Goal: Information Seeking & Learning: Learn about a topic

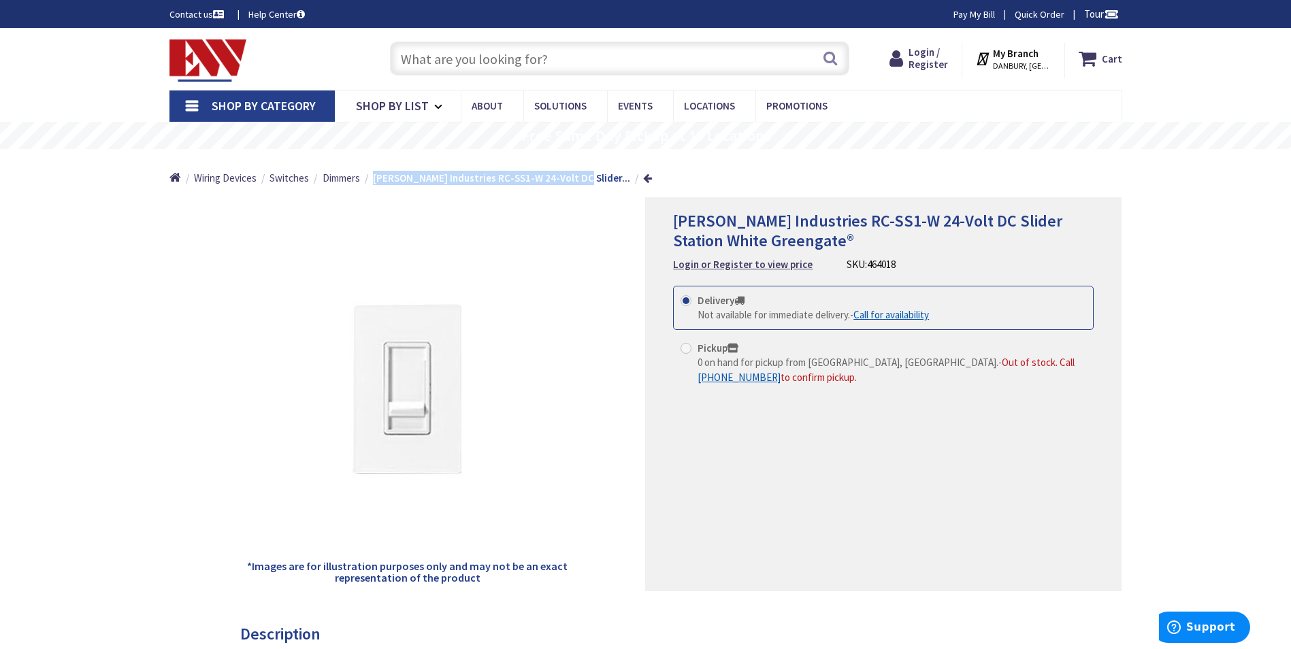
drag, startPoint x: 372, startPoint y: 176, endPoint x: 569, endPoint y: 180, distance: 196.8
click at [569, 180] on strong "[PERSON_NAME] Industries RC-SS1-W 24-Volt DC Slider..." at bounding box center [501, 178] width 257 height 13
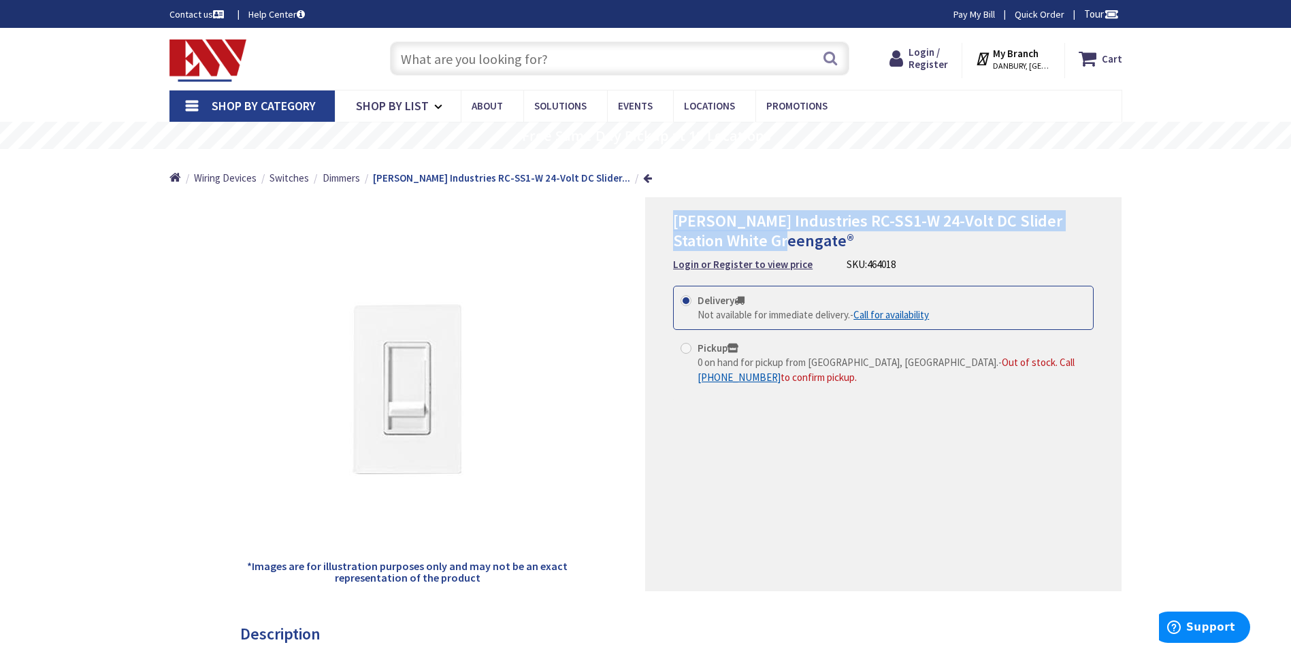
drag, startPoint x: 675, startPoint y: 221, endPoint x: 743, endPoint y: 241, distance: 70.4
click at [743, 241] on span "[PERSON_NAME] Industries RC-SS1-W 24-Volt DC Slider Station White Greengate®" at bounding box center [867, 230] width 389 height 41
copy span "Cooper Industries RC-SS1-W 24-Volt DC Slider Station White Greengate"
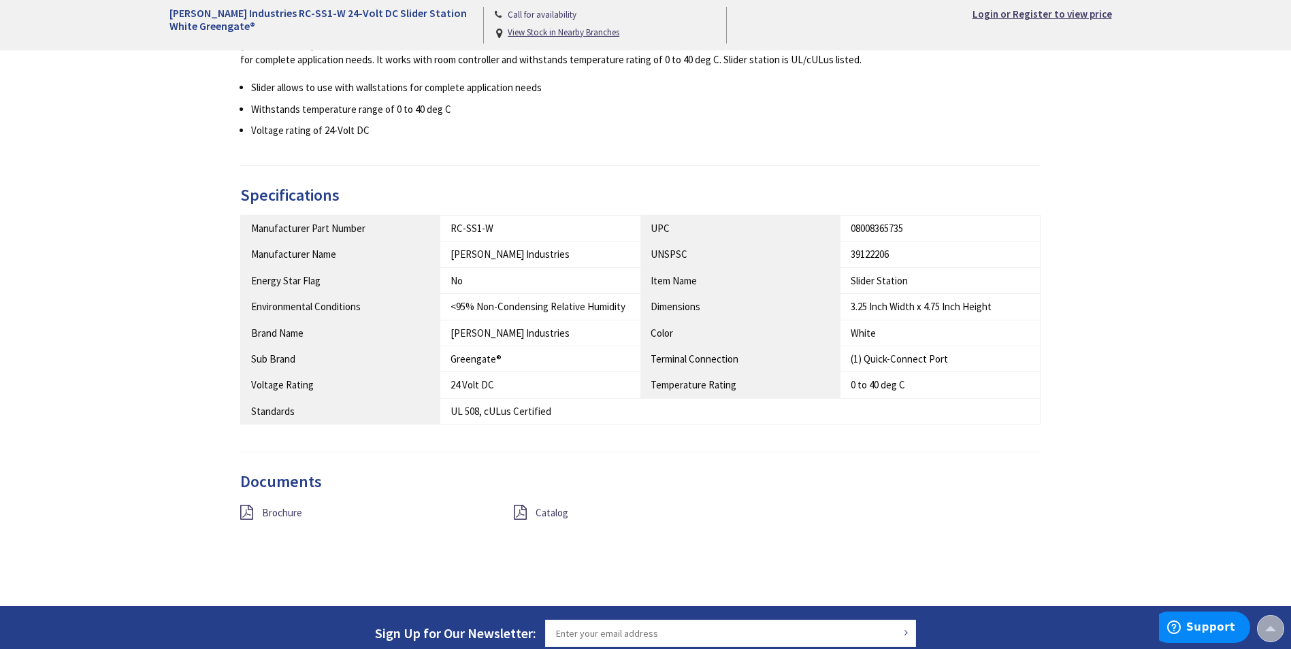
scroll to position [681, 0]
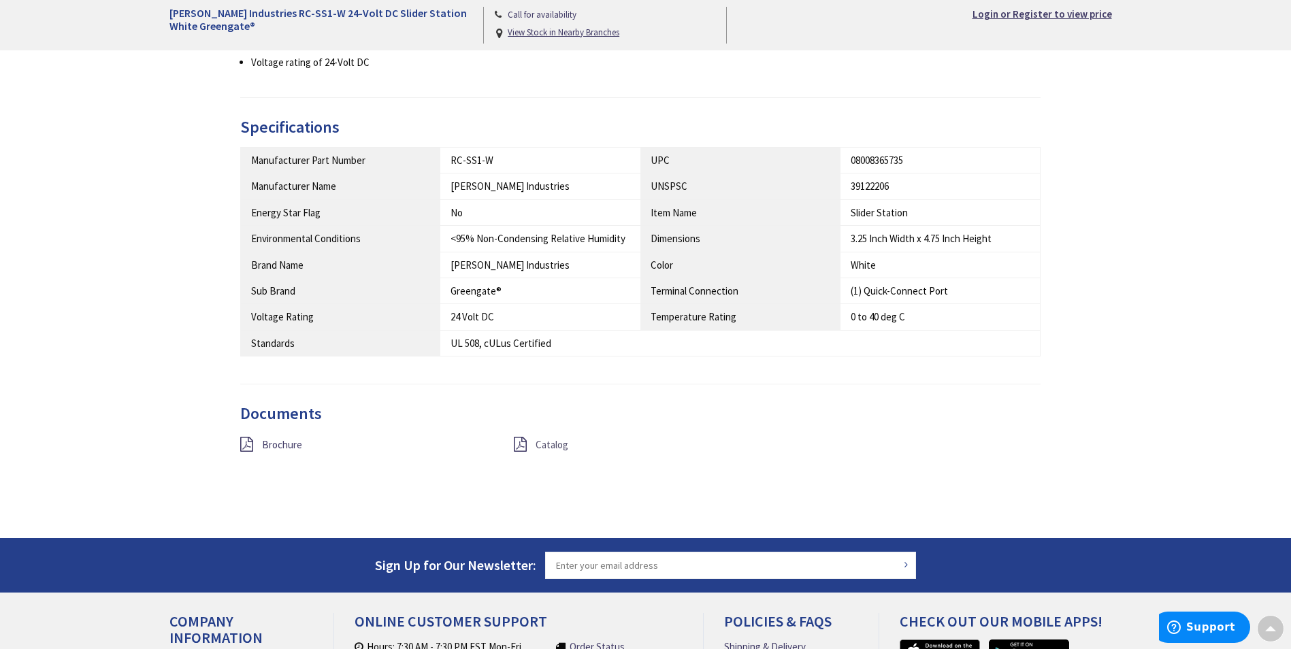
click at [553, 443] on span "Catalog" at bounding box center [552, 444] width 33 height 13
click at [281, 447] on span "Brochure" at bounding box center [282, 444] width 40 height 13
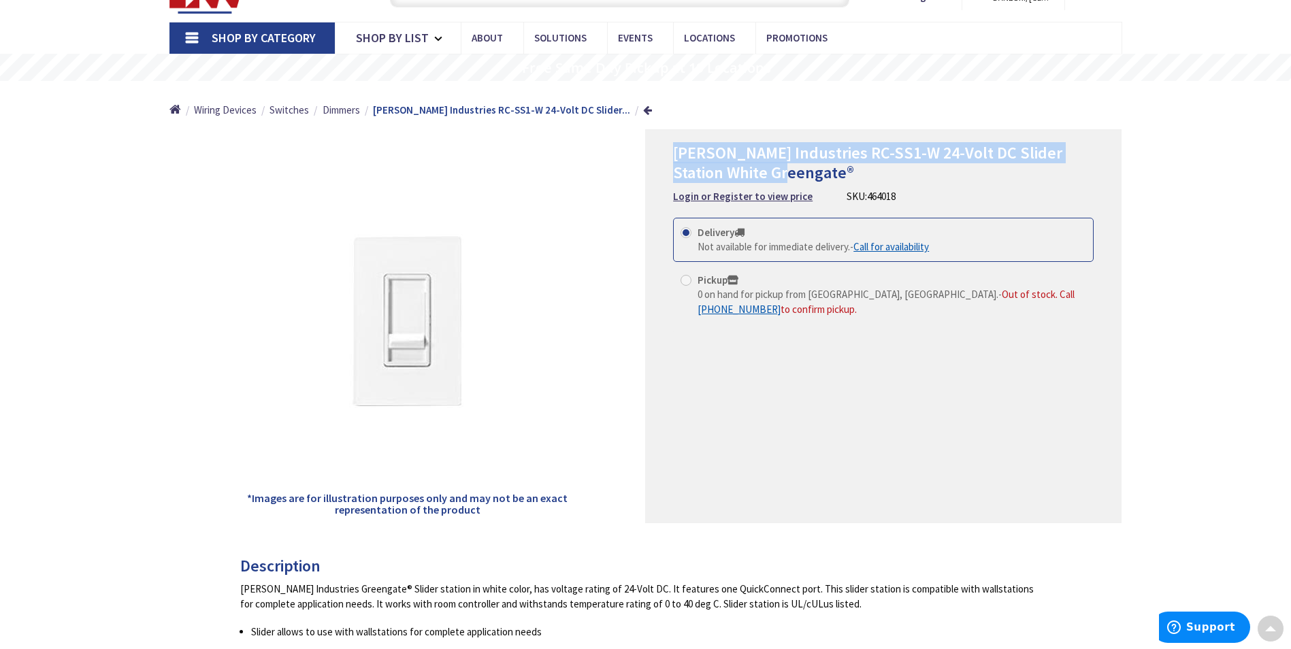
scroll to position [0, 0]
